Goal: Task Accomplishment & Management: Manage account settings

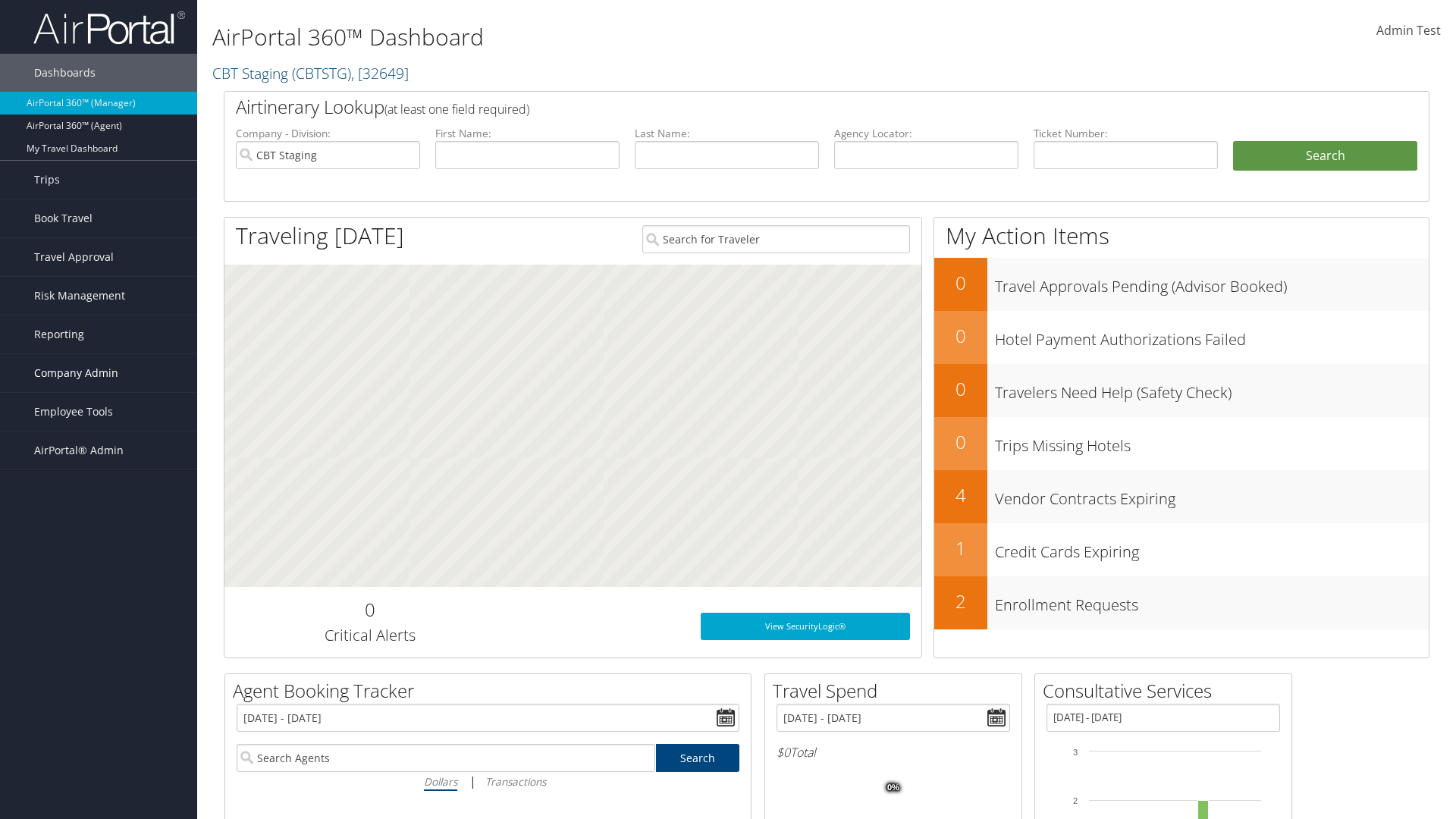
click at [98, 373] on span "Company Admin" at bounding box center [77, 373] width 84 height 38
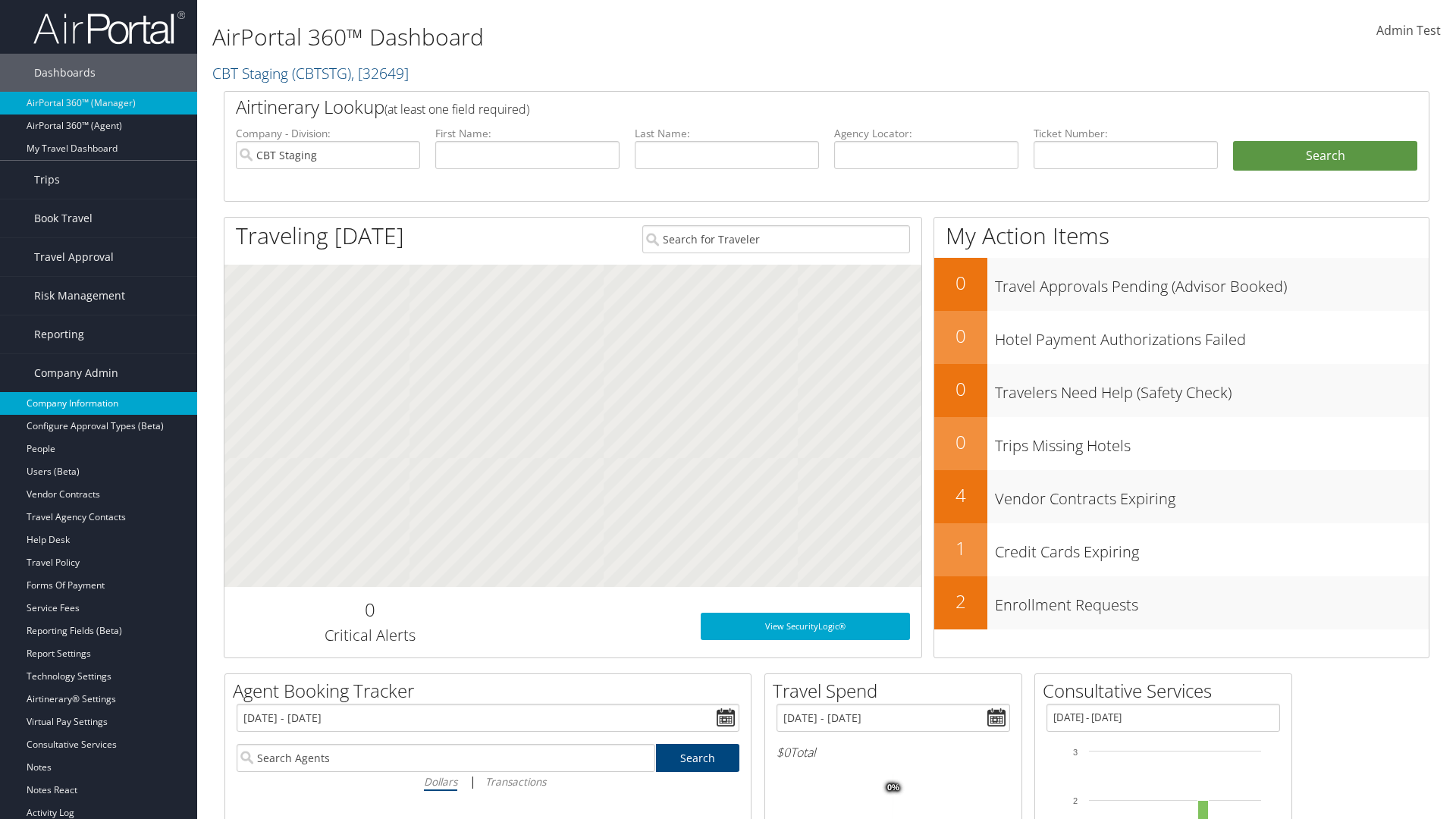
click at [98, 404] on link "Company Information" at bounding box center [98, 404] width 197 height 22
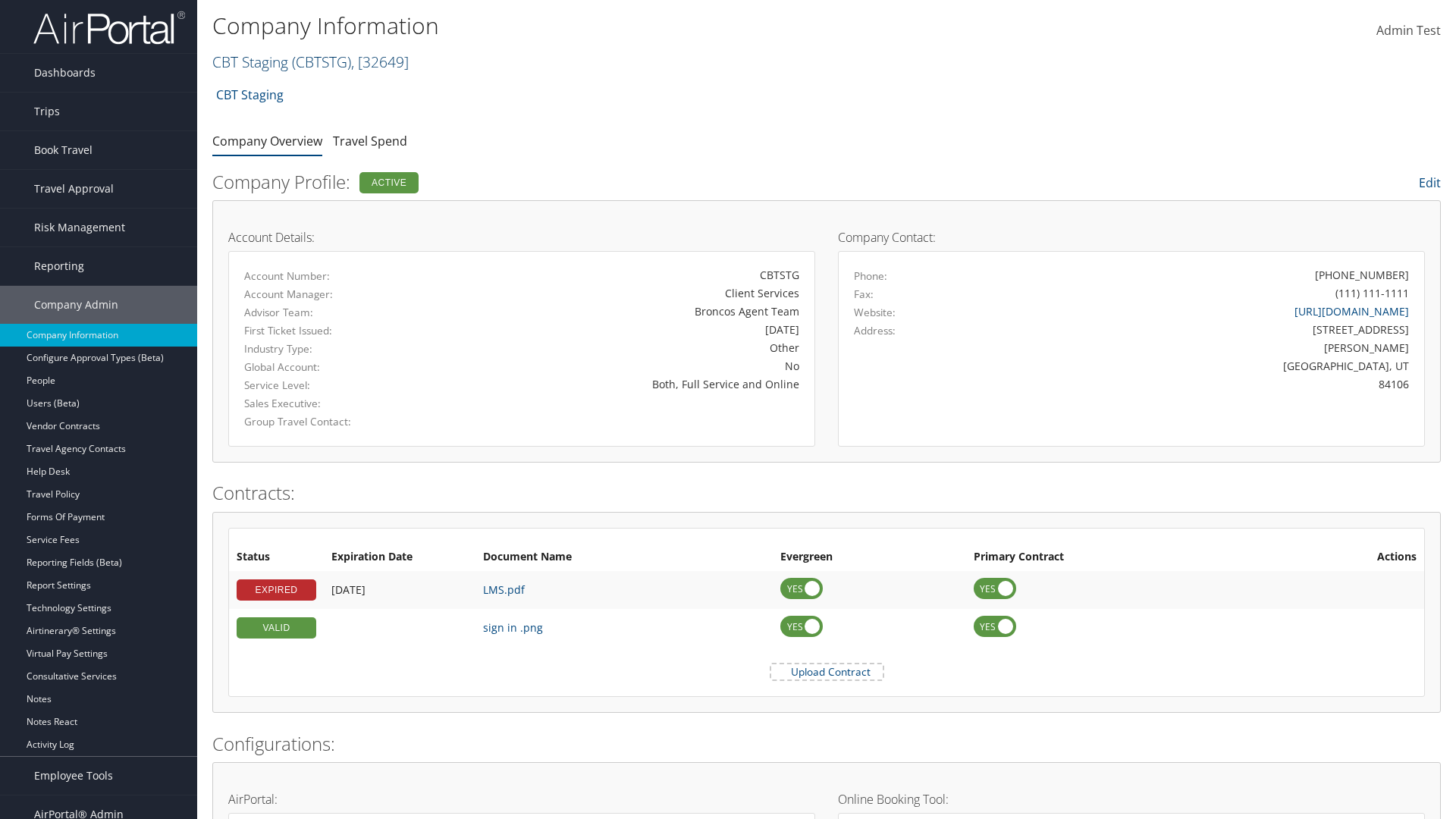
click at [250, 62] on link "CBT Staging ( CBTSTG ) , [ 32649 ]" at bounding box center [310, 62] width 196 height 21
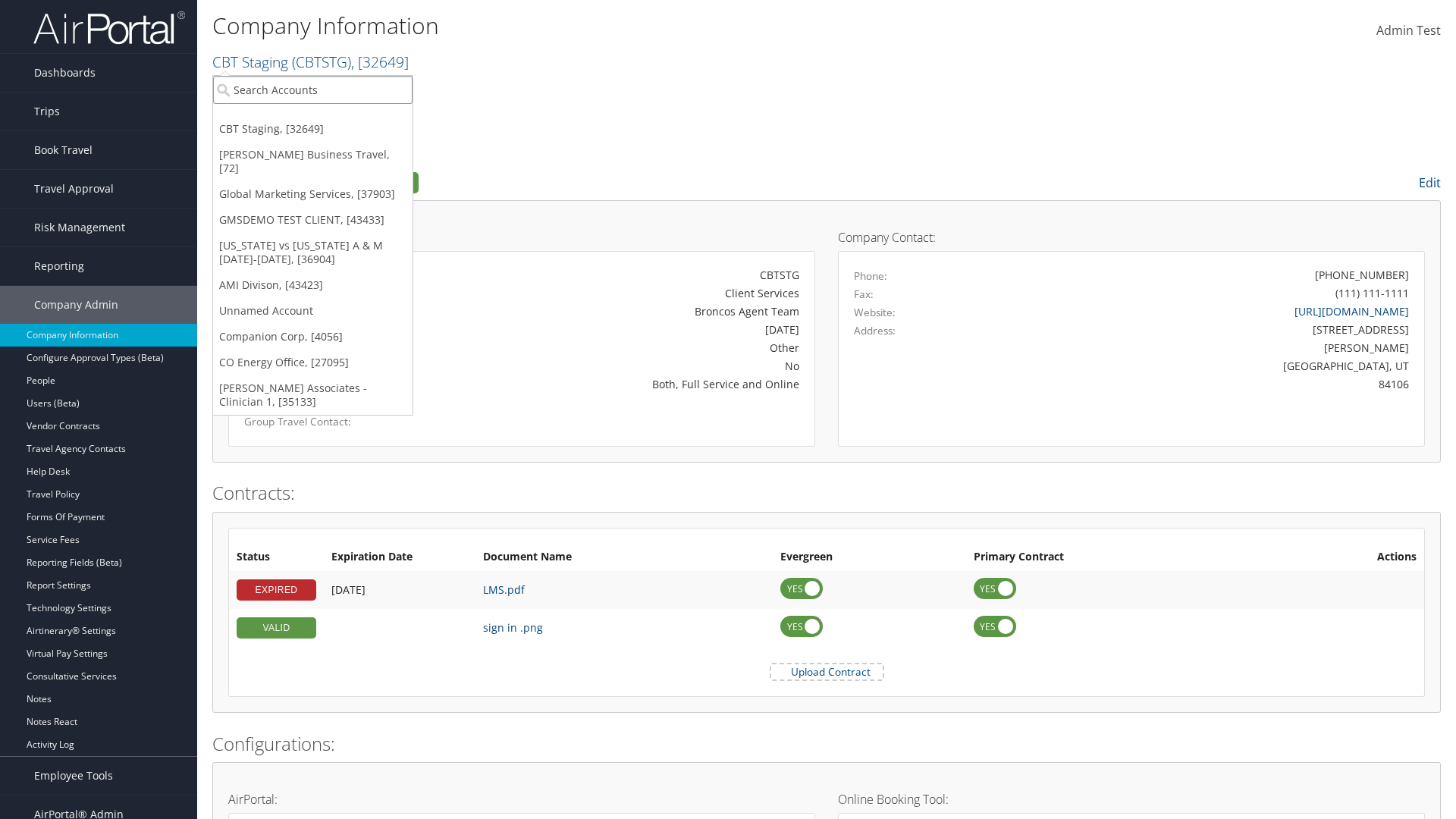
click at [312, 90] on input "search" at bounding box center [312, 90] width 199 height 28
type input "CBTSTG"
click at [312, 118] on div "CBT Staging (CBTSTG), [32649]" at bounding box center [312, 117] width 216 height 14
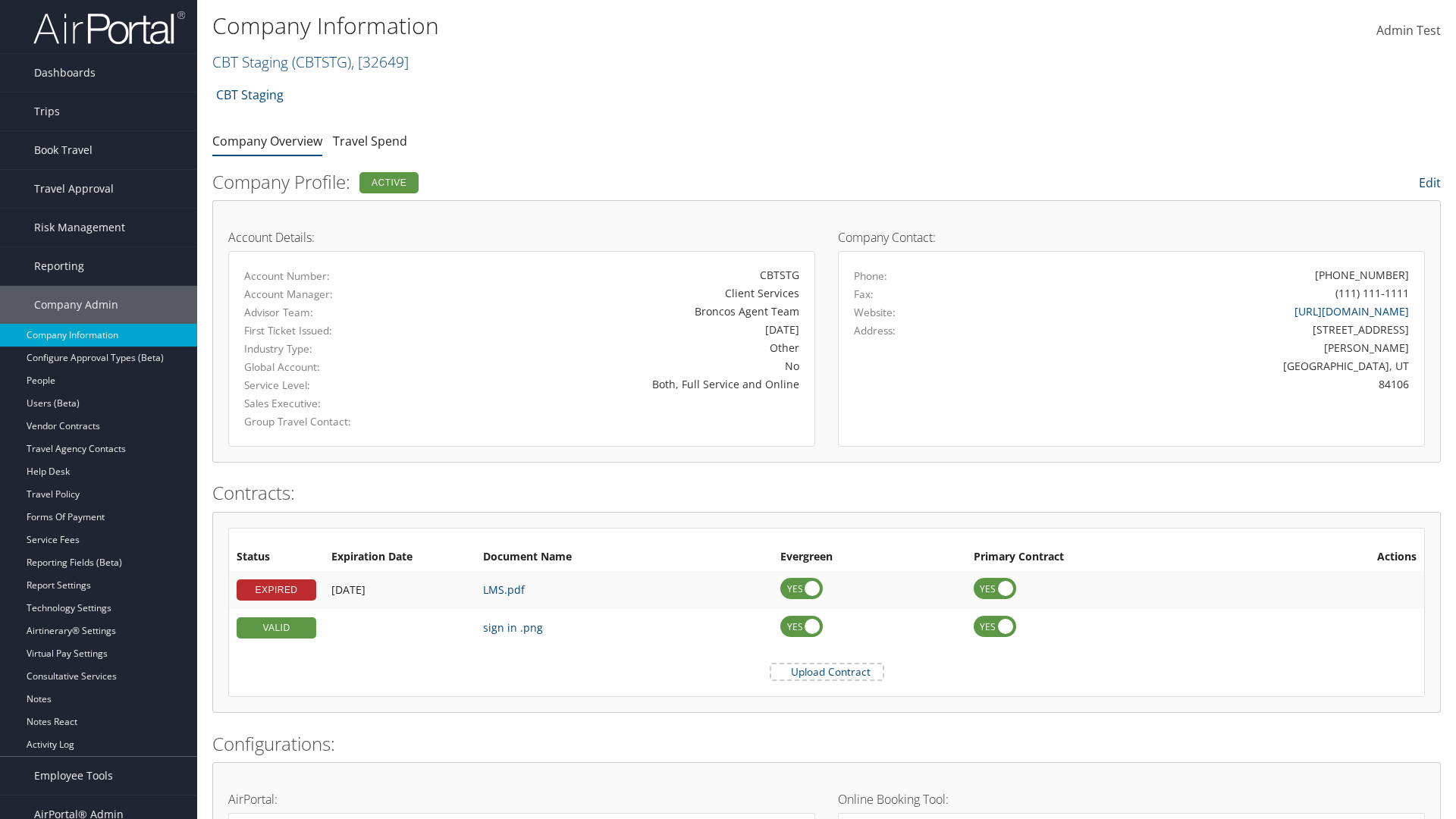
scroll to position [704, 0]
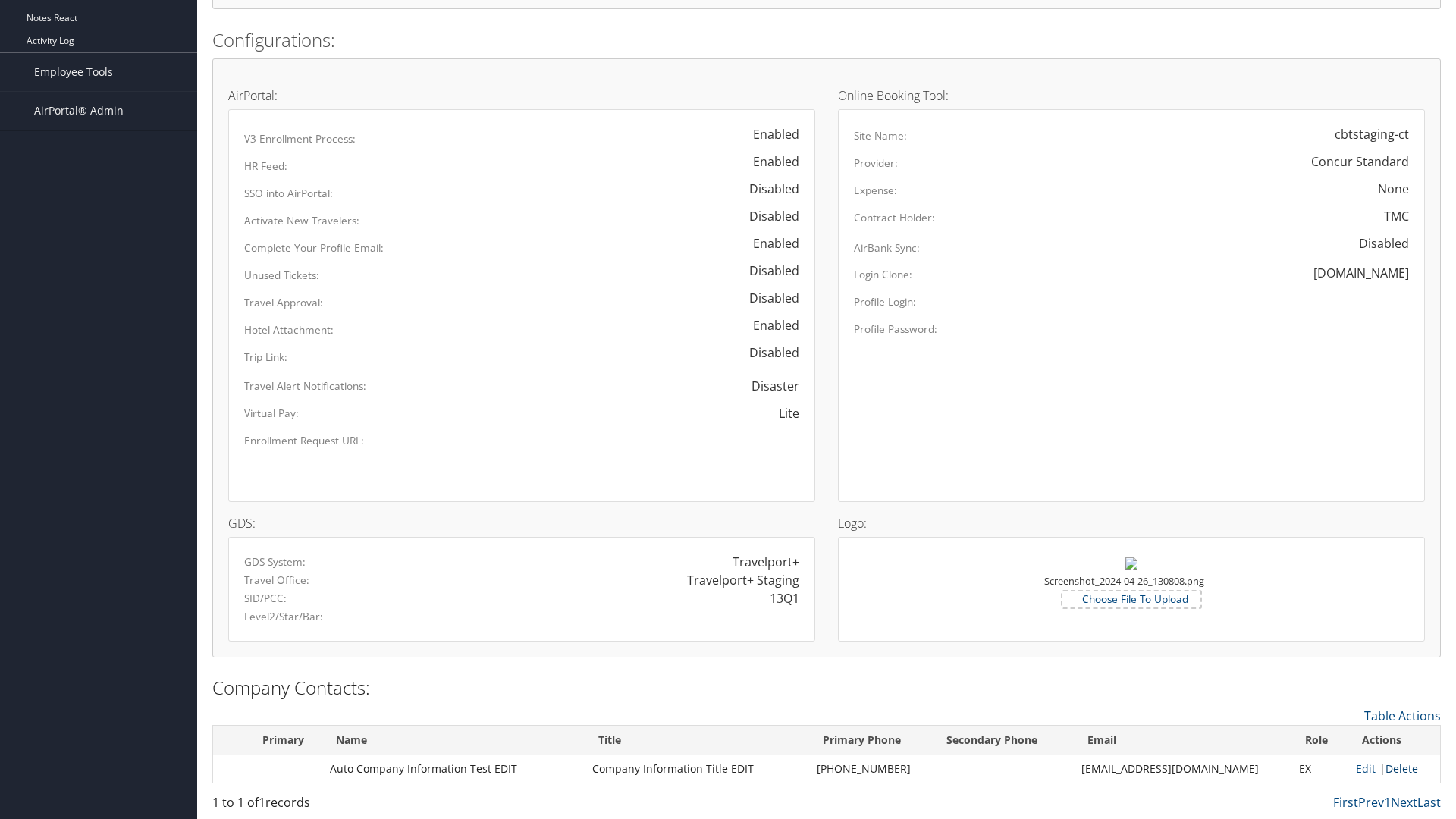
click at [1396, 769] on link "Delete" at bounding box center [1402, 769] width 33 height 14
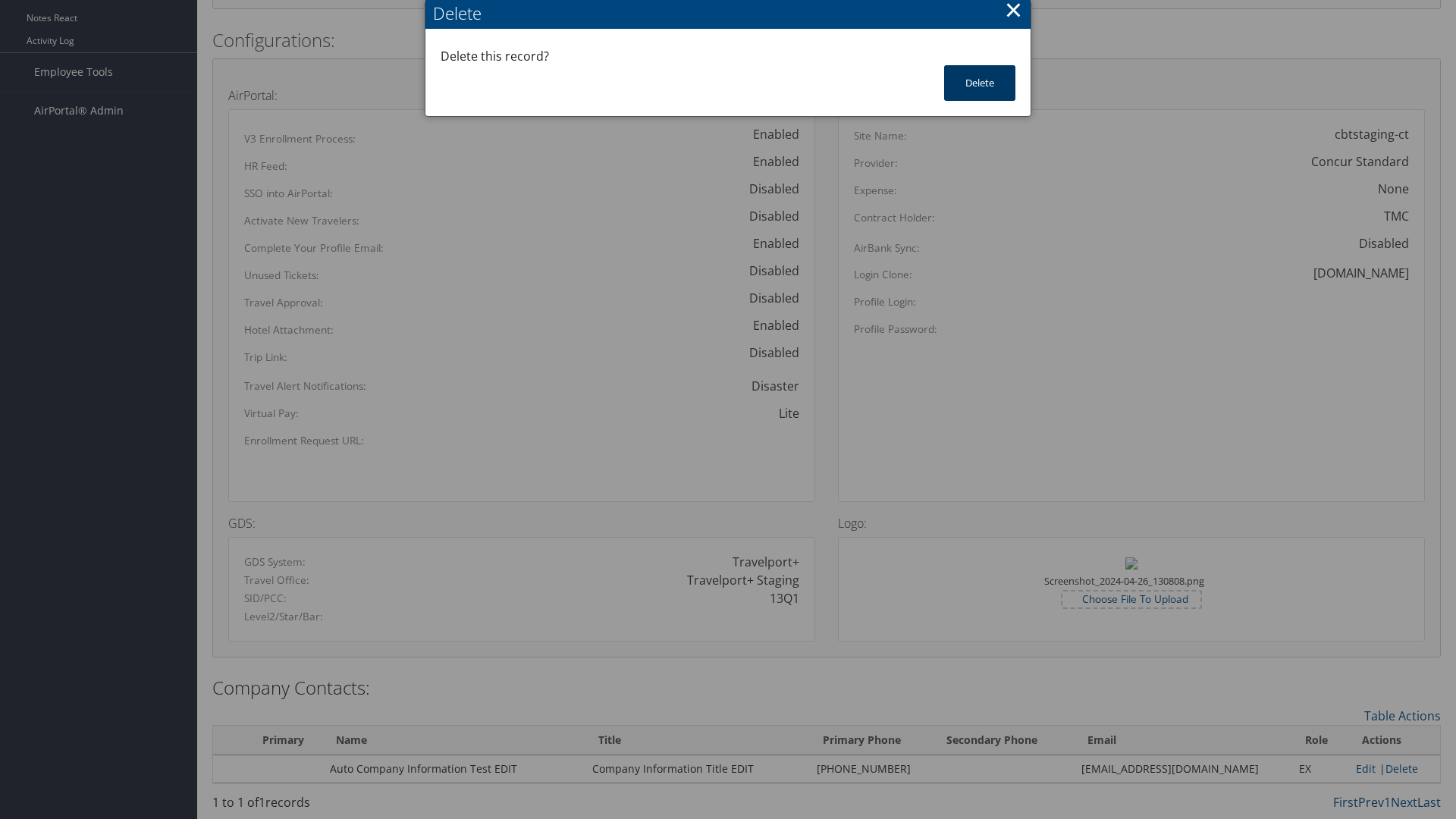
click at [979, 82] on button "Delete" at bounding box center [979, 83] width 71 height 36
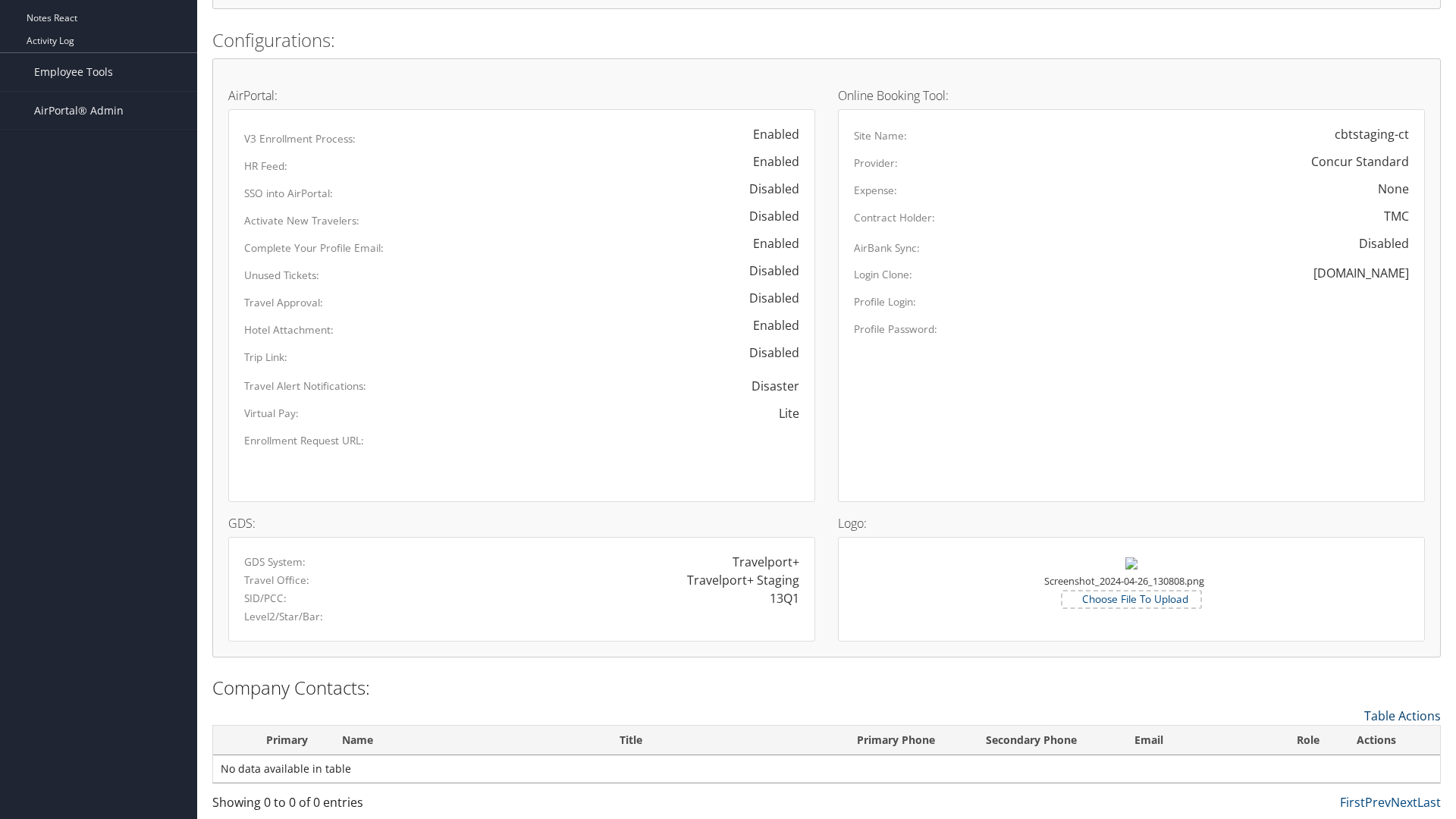
click at [1402, 715] on link "Table Actions" at bounding box center [1403, 716] width 77 height 17
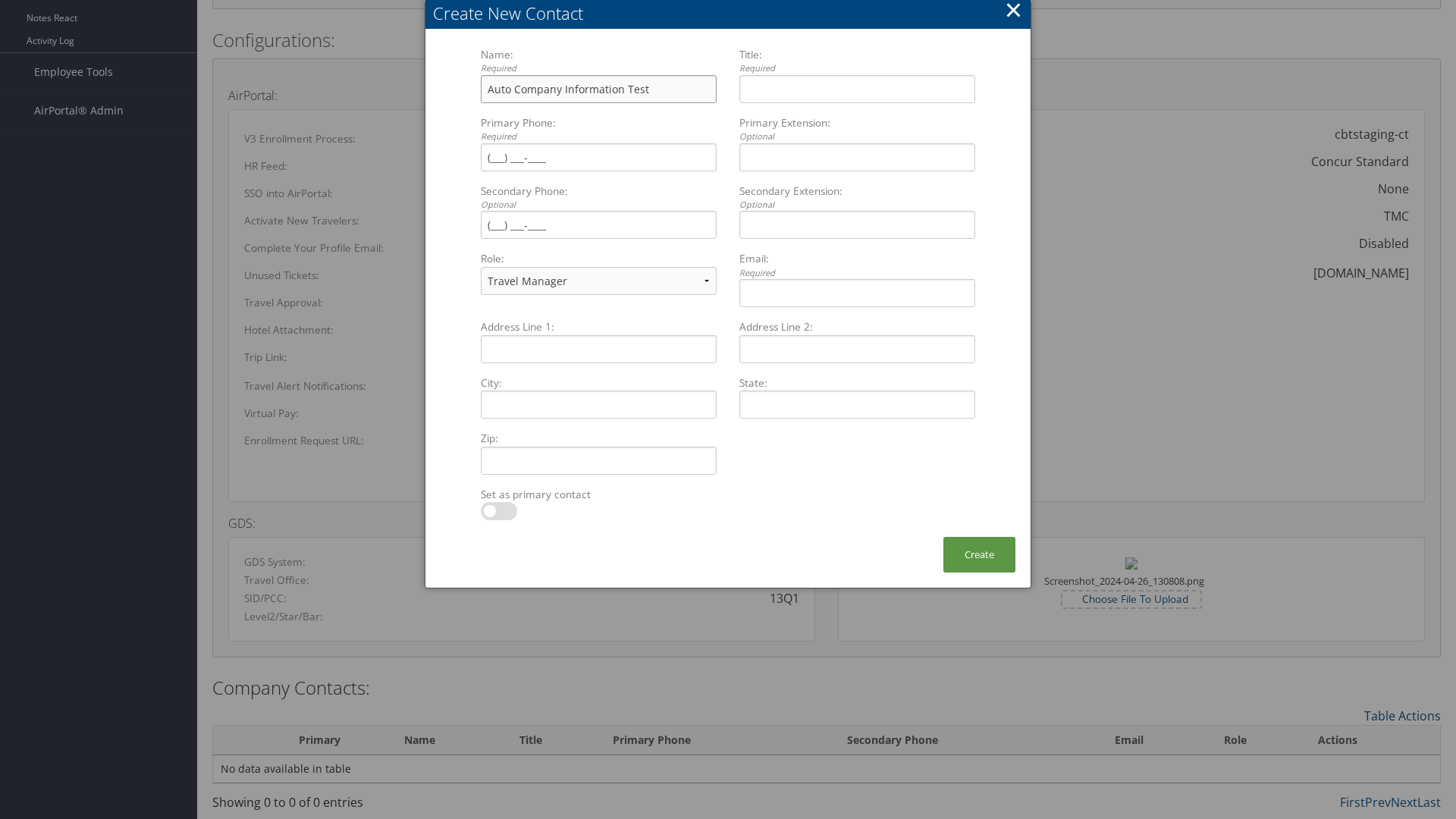
type input "Auto Company Information Test"
type input "Company Information Title"
type input "[PHONE_NUMBER]"
select select "EX"
type input "[PHONE_NUMBER]"
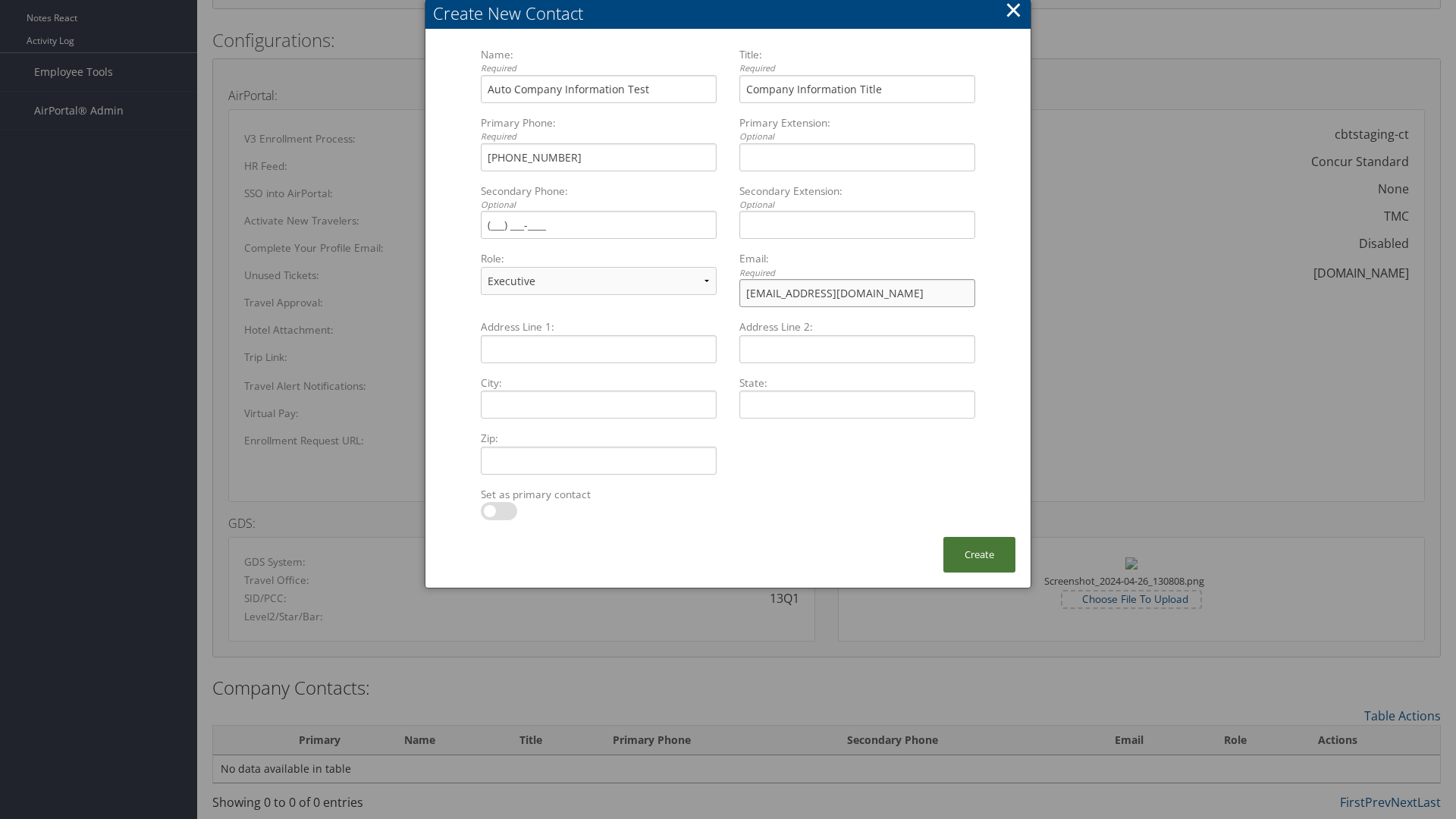
type input "[EMAIL_ADDRESS][DOMAIN_NAME]"
click at [979, 554] on button "Create" at bounding box center [979, 555] width 72 height 36
